Goal: Book appointment/travel/reservation

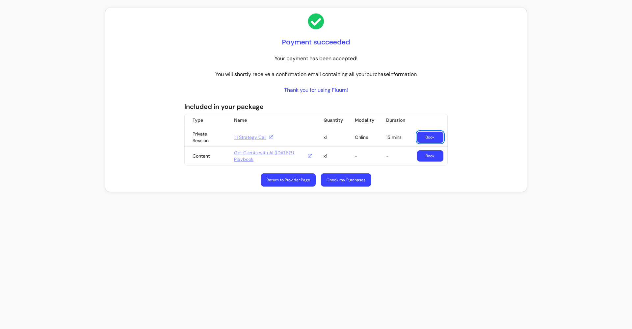
click at [428, 158] on link "Book" at bounding box center [430, 156] width 26 height 11
click at [433, 155] on link "Book" at bounding box center [430, 156] width 26 height 11
click at [439, 141] on link "Book" at bounding box center [430, 137] width 26 height 11
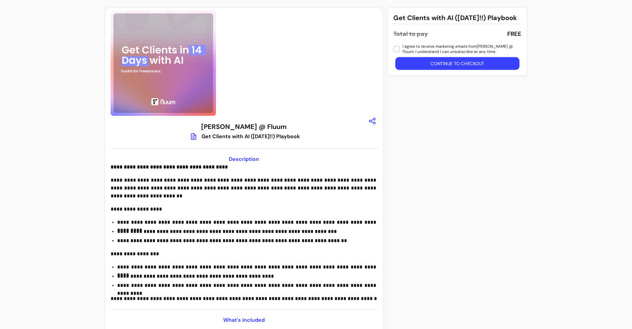
click at [432, 70] on button "Continue to checkout" at bounding box center [457, 63] width 125 height 13
click at [437, 70] on button "Continue to checkout" at bounding box center [458, 63] width 128 height 13
drag, startPoint x: 586, startPoint y: 121, endPoint x: 614, endPoint y: 114, distance: 29.3
click at [614, 114] on div "**********" at bounding box center [316, 171] width 632 height 342
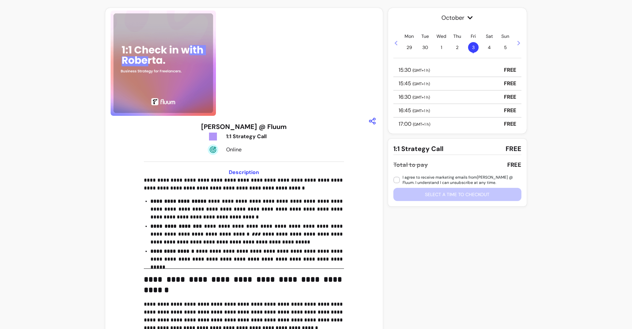
click at [452, 94] on div "16:30 ( GMT+1 h ) FREE" at bounding box center [458, 98] width 128 height 14
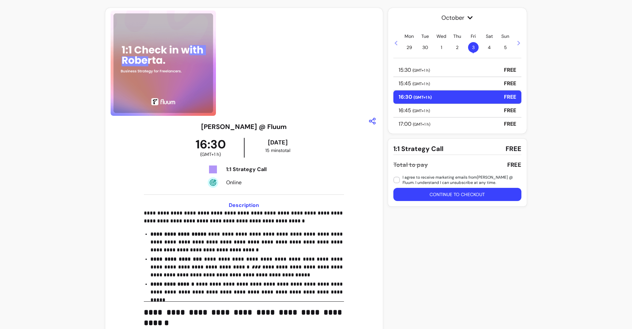
click at [408, 199] on button "Continue to checkout" at bounding box center [458, 194] width 128 height 13
